Goal: Complete application form: Complete application form

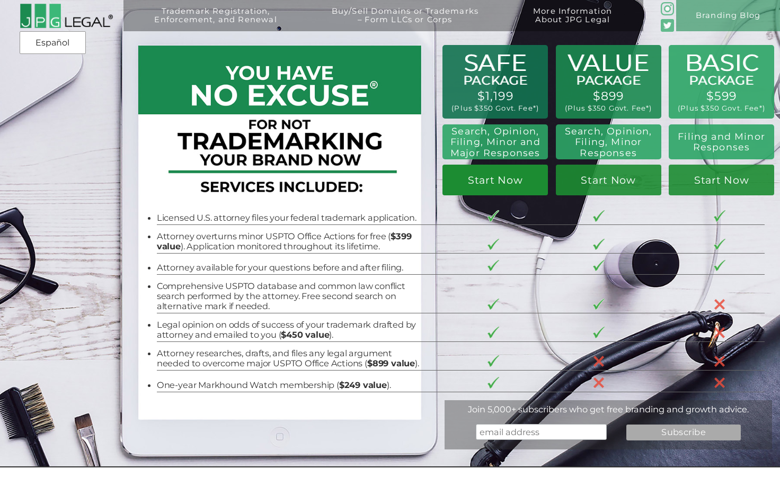
click at [488, 185] on link "Start Now" at bounding box center [494, 180] width 105 height 31
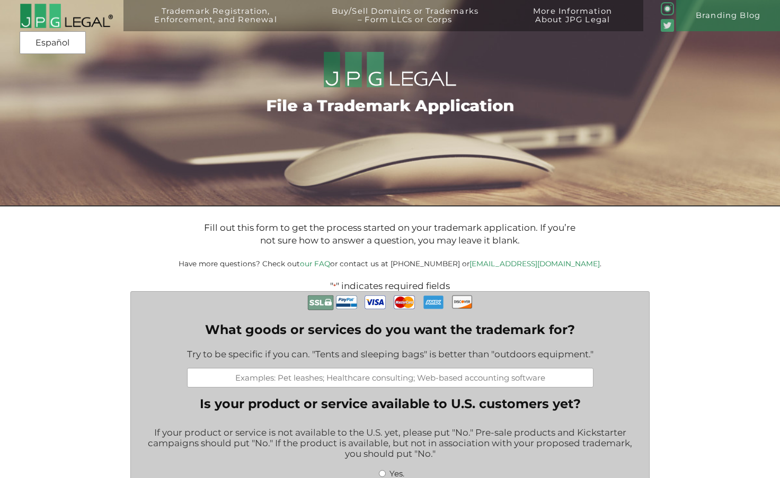
scroll to position [300, 0]
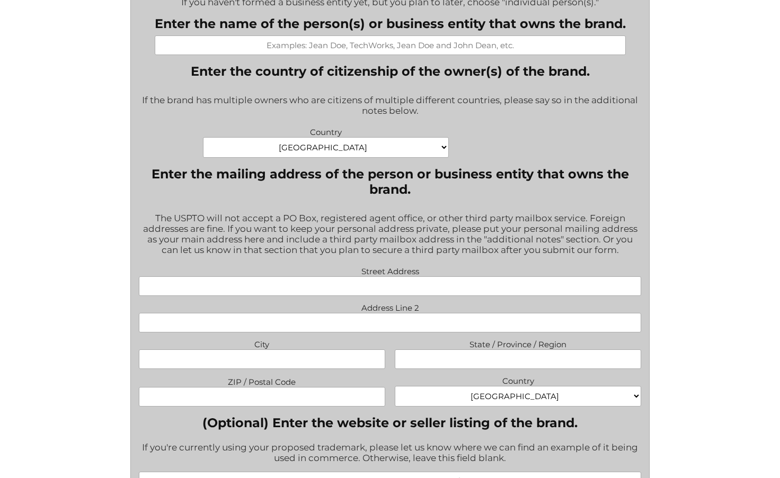
scroll to position [579, 0]
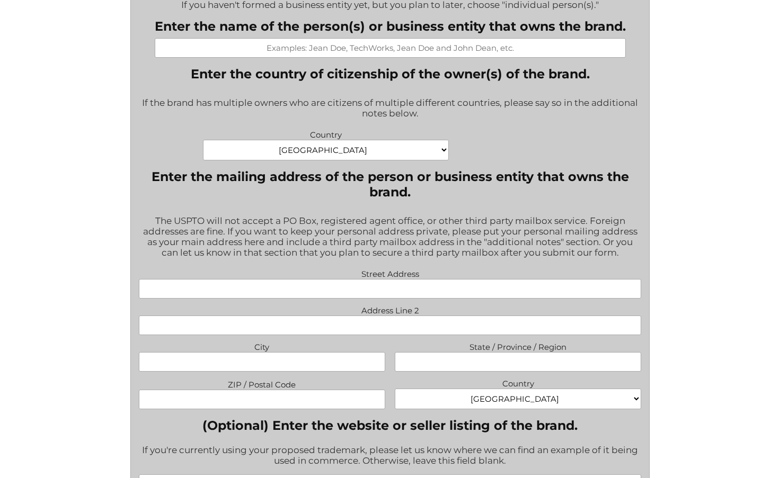
click at [423, 158] on select "Afghanistan Albania Algeria American Samoa Andorra Angola Anguilla Antarctica A…" at bounding box center [326, 150] width 246 height 21
click at [560, 145] on div "Country Afghanistan Albania Algeria American Samoa Andorra Angola Anguilla Anta…" at bounding box center [389, 146] width 512 height 38
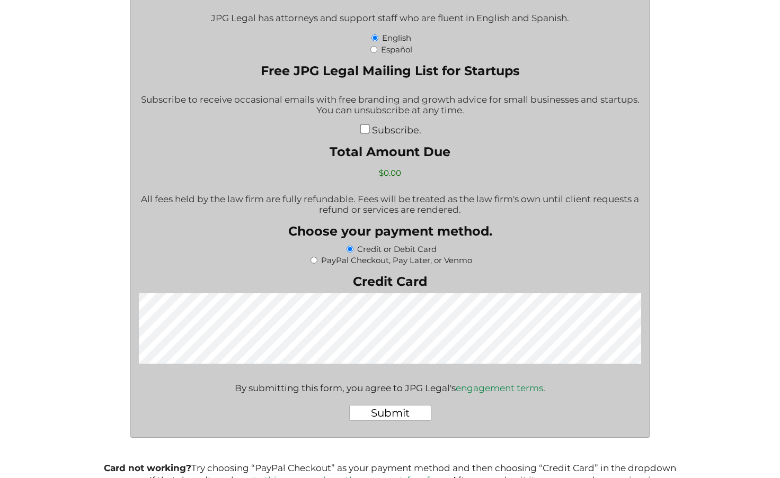
scroll to position [953, 0]
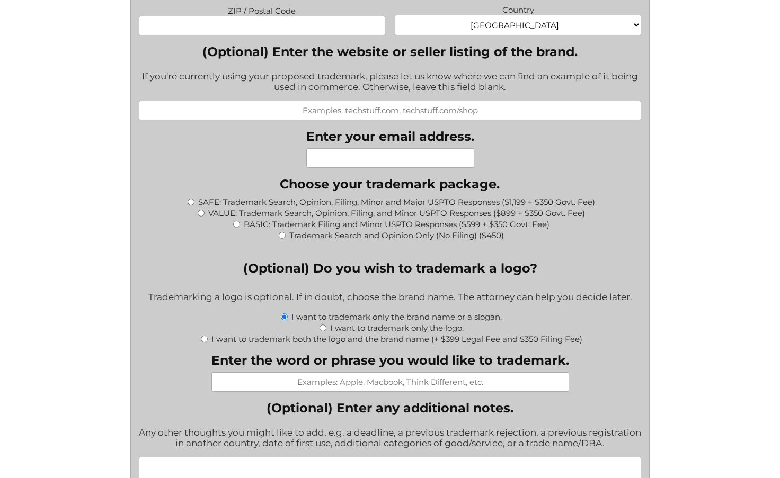
drag, startPoint x: 782, startPoint y: 232, endPoint x: 701, endPoint y: 420, distance: 204.8
click at [701, 420] on div "Fill out this form to get the process started on your trademark application. If…" at bounding box center [390, 258] width 624 height 1986
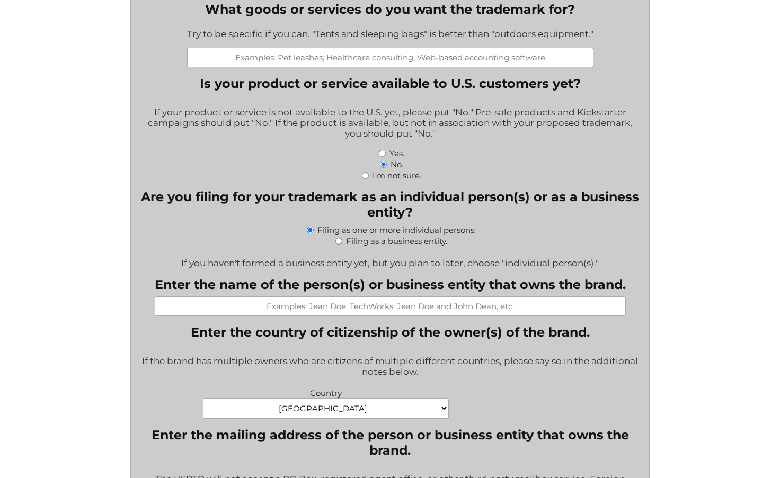
scroll to position [0, 0]
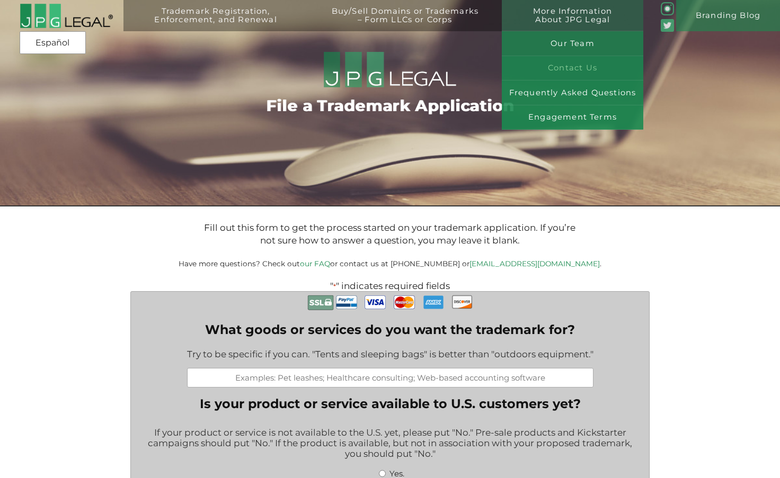
click at [587, 69] on link "Contact Us" at bounding box center [572, 68] width 141 height 25
